Goal: Information Seeking & Learning: Compare options

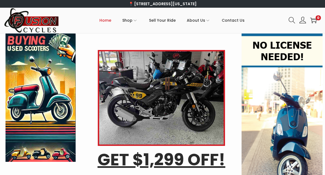
click at [88, 79] on link "Scooters" at bounding box center [89, 85] width 37 height 13
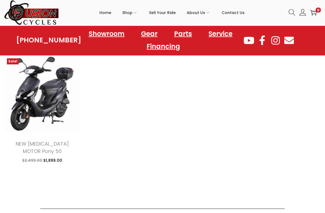
scroll to position [656, 0]
click at [36, 98] on img at bounding box center [42, 94] width 76 height 76
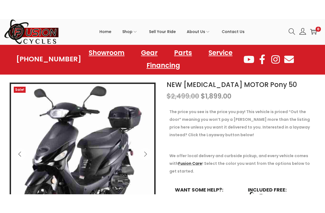
scroll to position [158, 0]
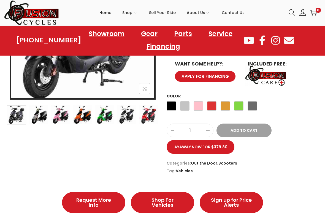
click at [126, 119] on img at bounding box center [126, 114] width 19 height 19
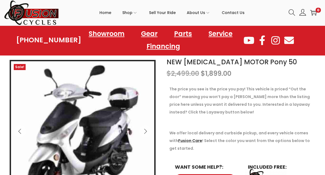
scroll to position [54, 0]
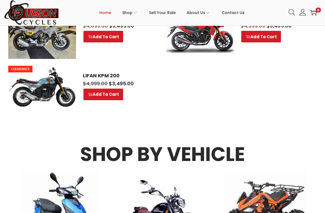
scroll to position [372, 0]
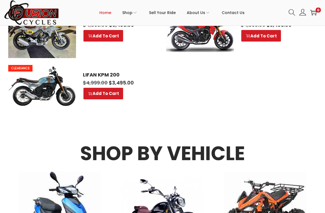
click at [41, 91] on img at bounding box center [42, 86] width 68 height 42
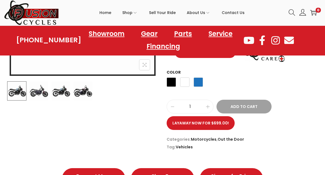
scroll to position [180, 0]
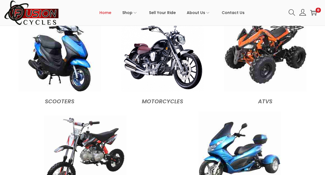
scroll to position [532, 0]
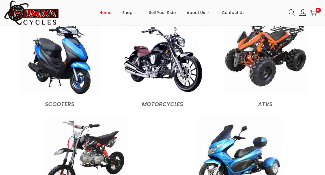
click at [42, 58] on img at bounding box center [59, 53] width 83 height 83
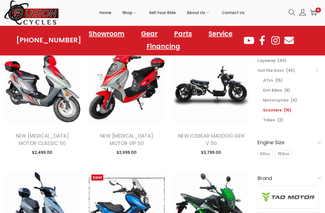
scroll to position [59, 0]
click at [262, 153] on span "50cc" at bounding box center [265, 154] width 10 height 6
